Goal: Navigation & Orientation: Find specific page/section

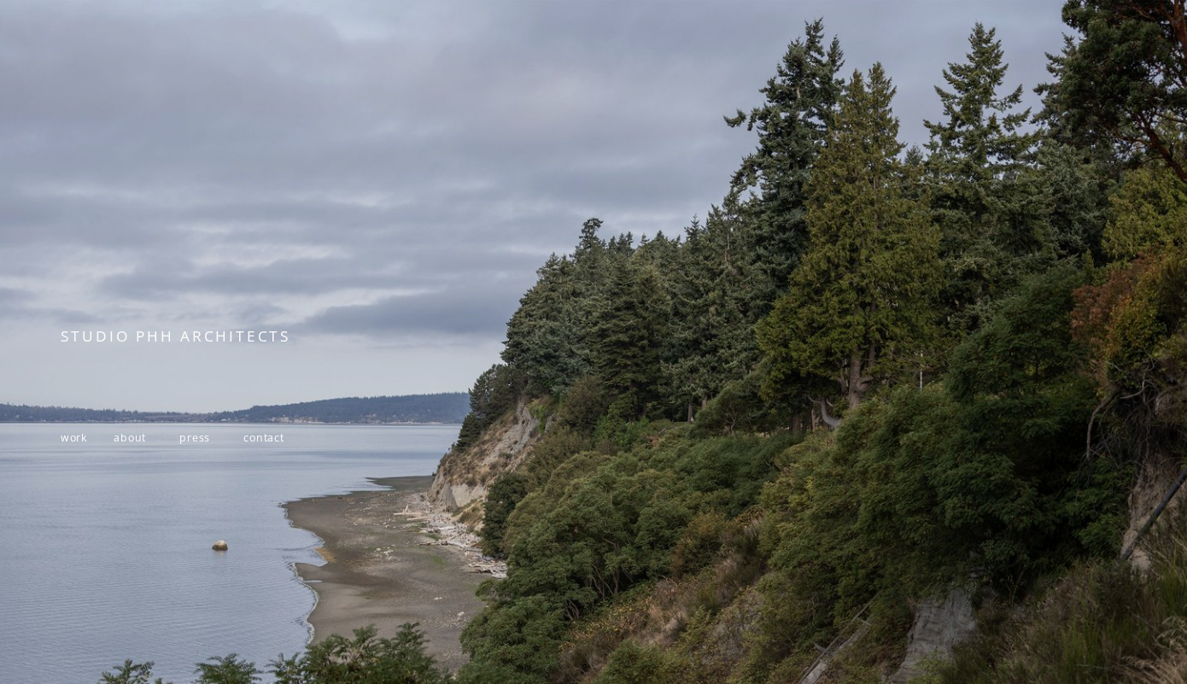
click at [127, 442] on span "about" at bounding box center [130, 437] width 32 height 15
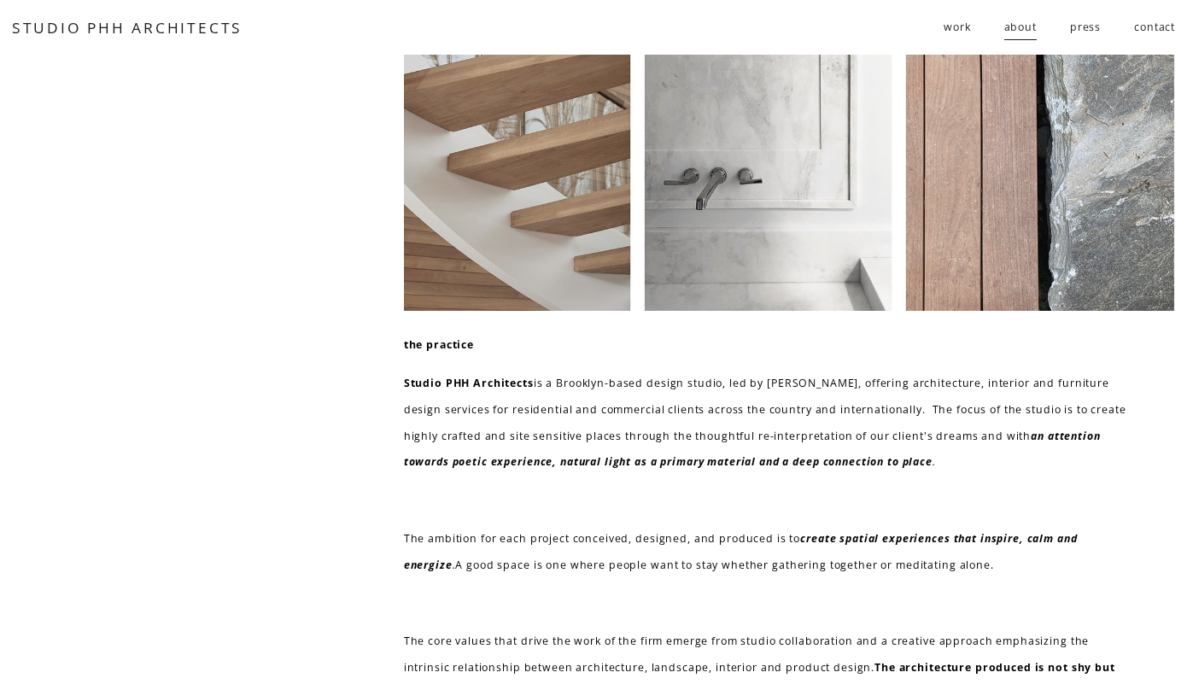
click at [0, 0] on span "residential" at bounding box center [0, 0] width 0 height 0
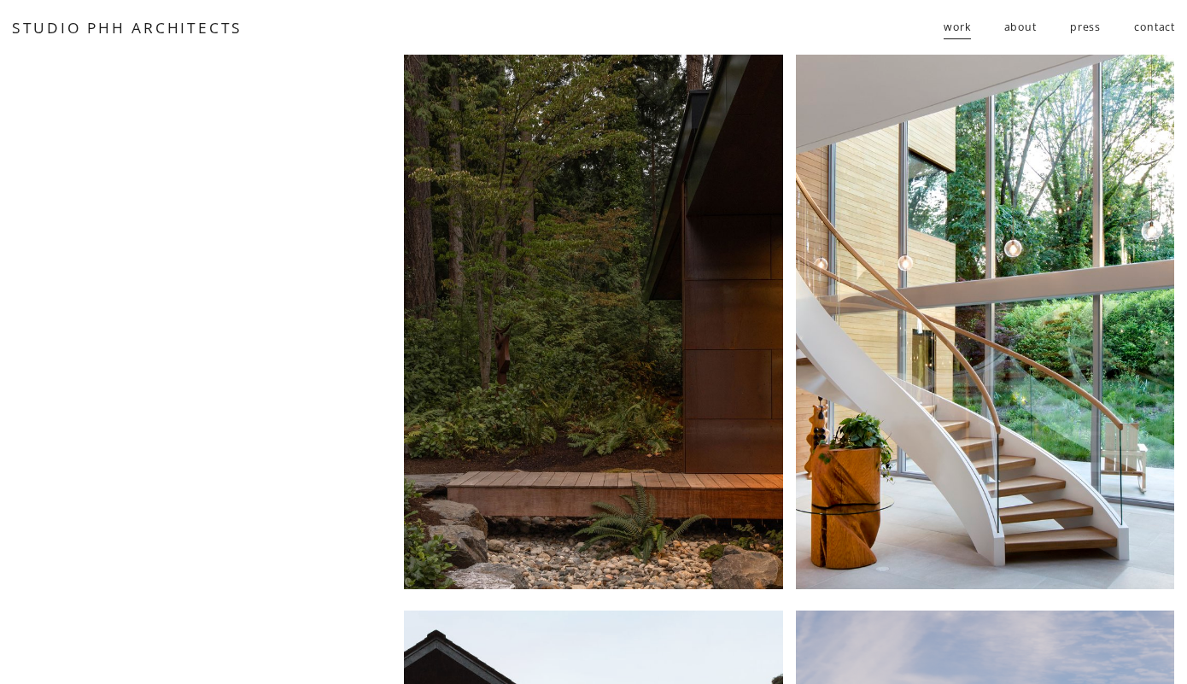
click at [0, 0] on span "follies" at bounding box center [0, 0] width 0 height 0
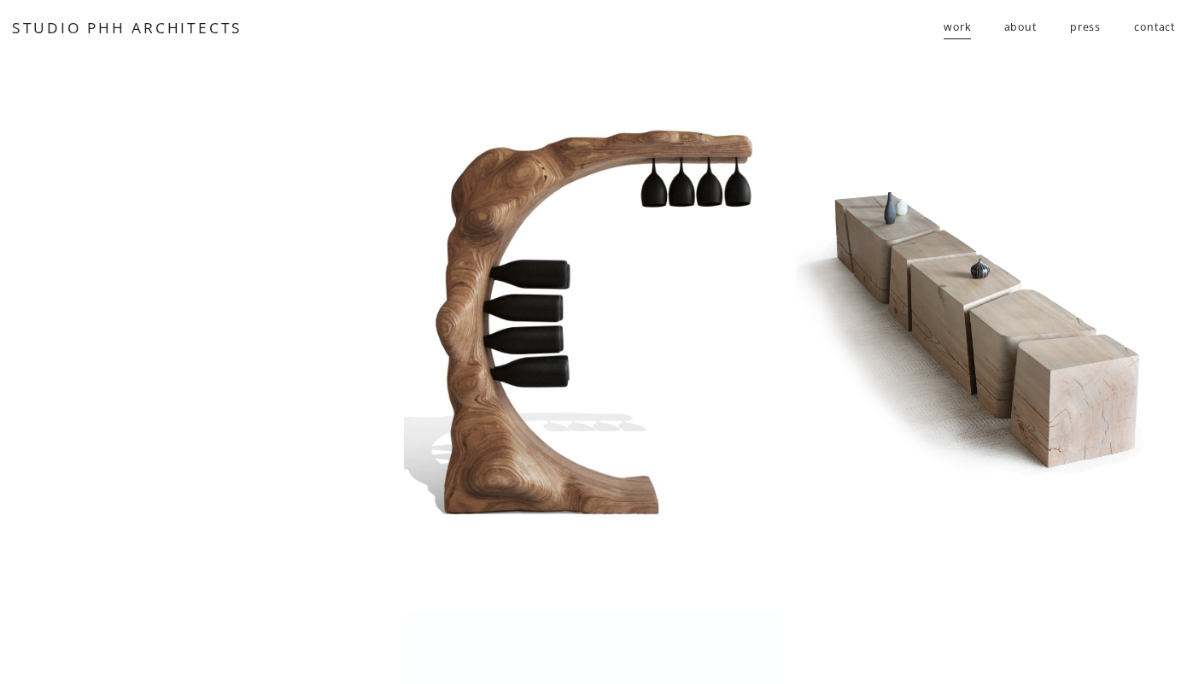
click at [0, 0] on span "residential" at bounding box center [0, 0] width 0 height 0
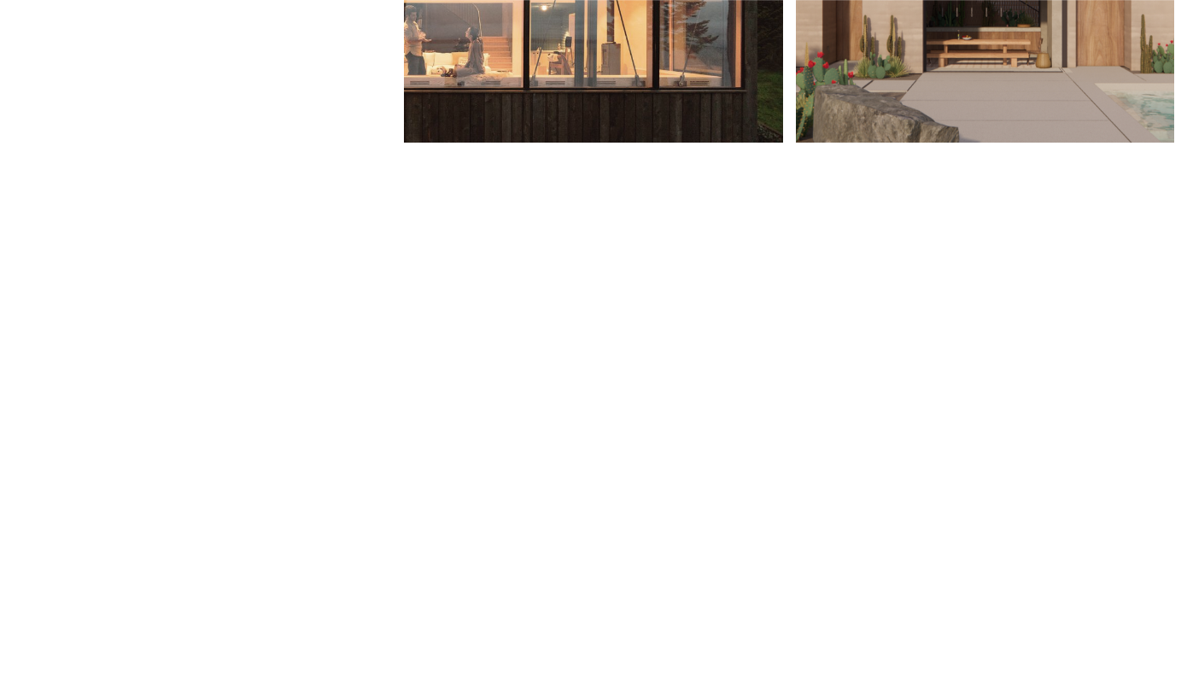
scroll to position [714, 0]
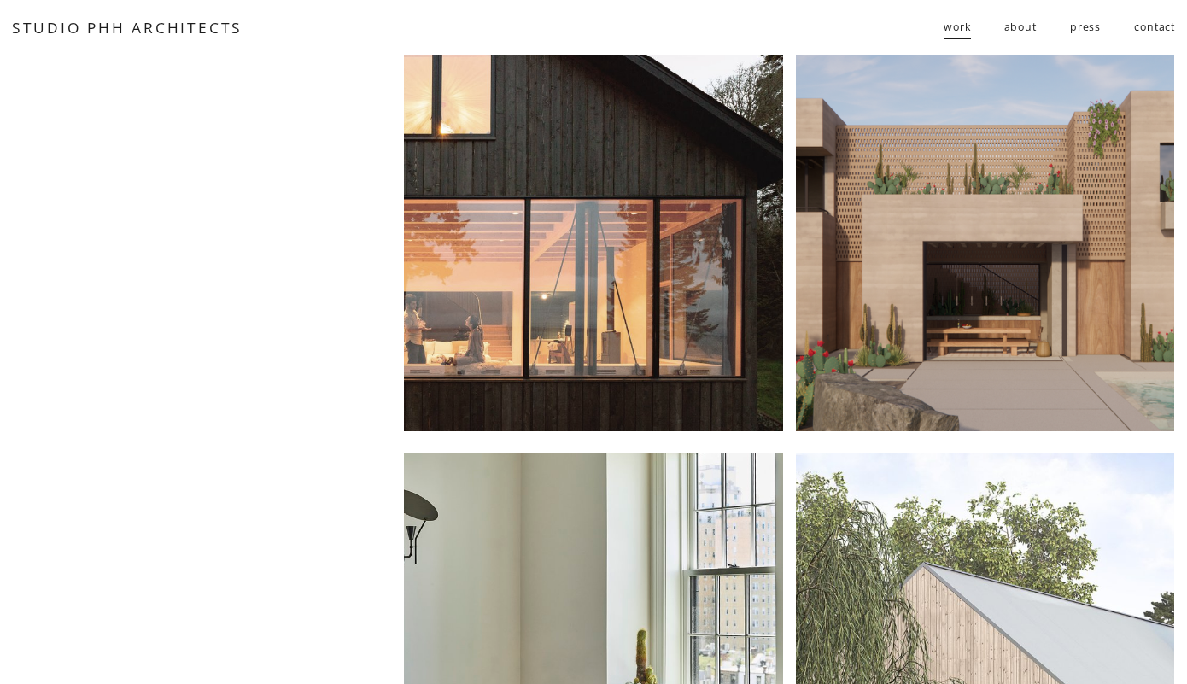
click at [994, 251] on div at bounding box center [985, 164] width 378 height 534
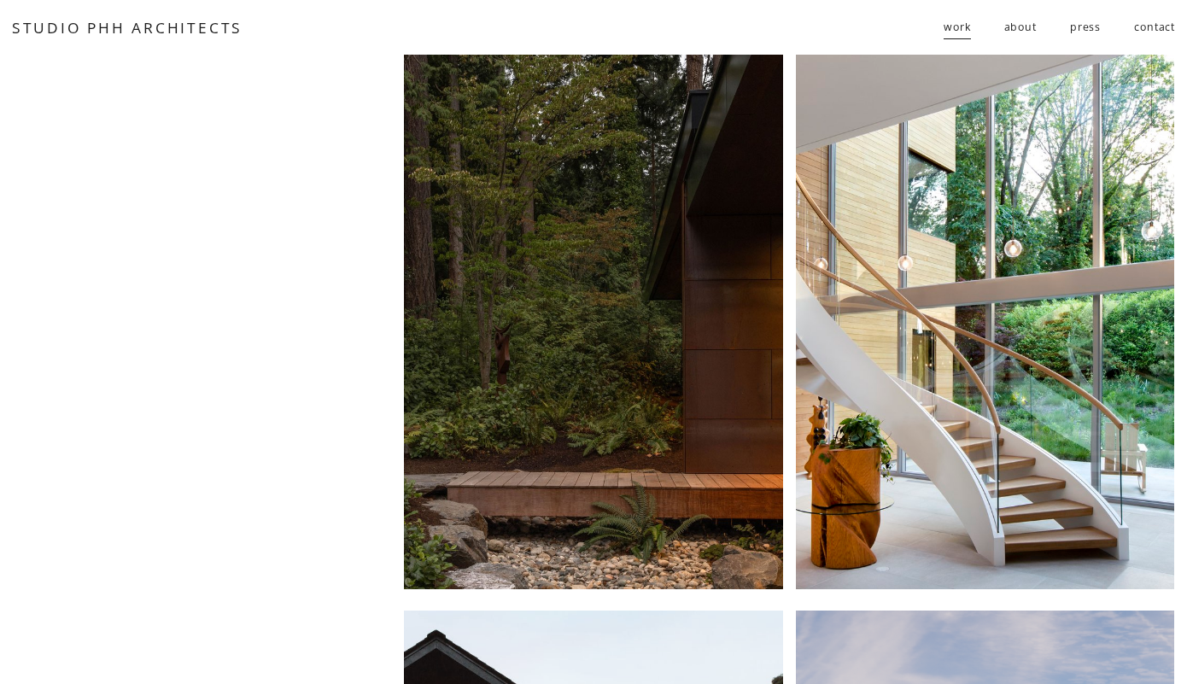
scroll to position [0, 0]
click at [417, 99] on div at bounding box center [593, 321] width 378 height 534
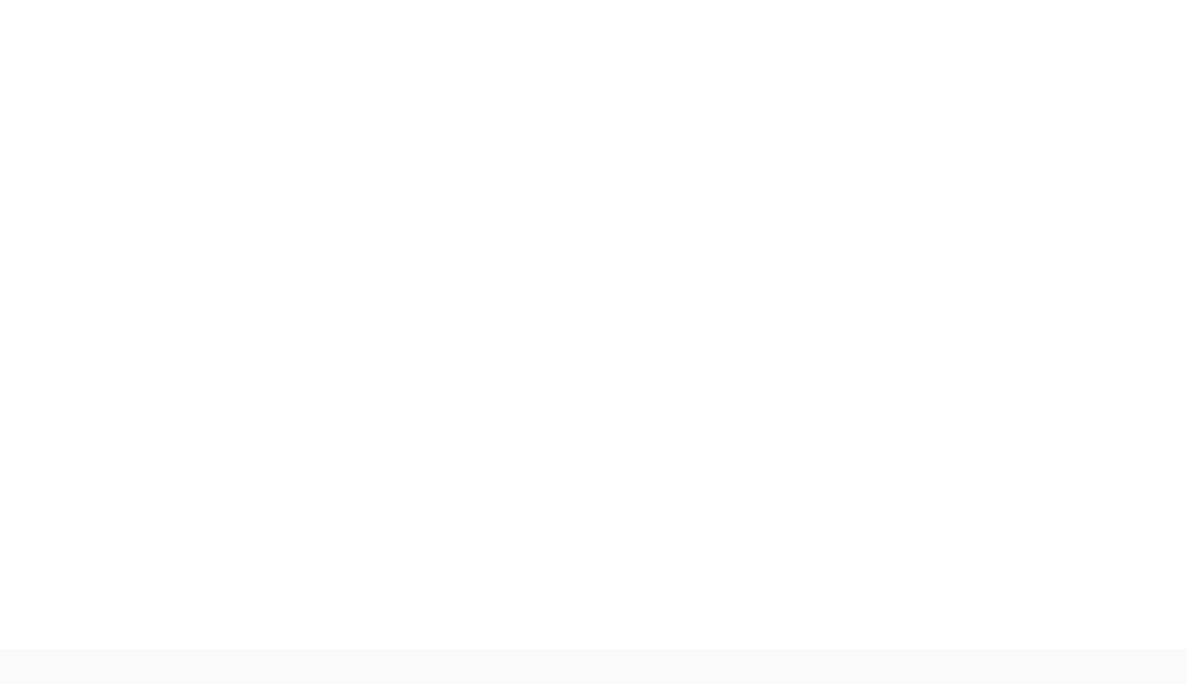
scroll to position [6384, 0]
